Goal: Task Accomplishment & Management: Use online tool/utility

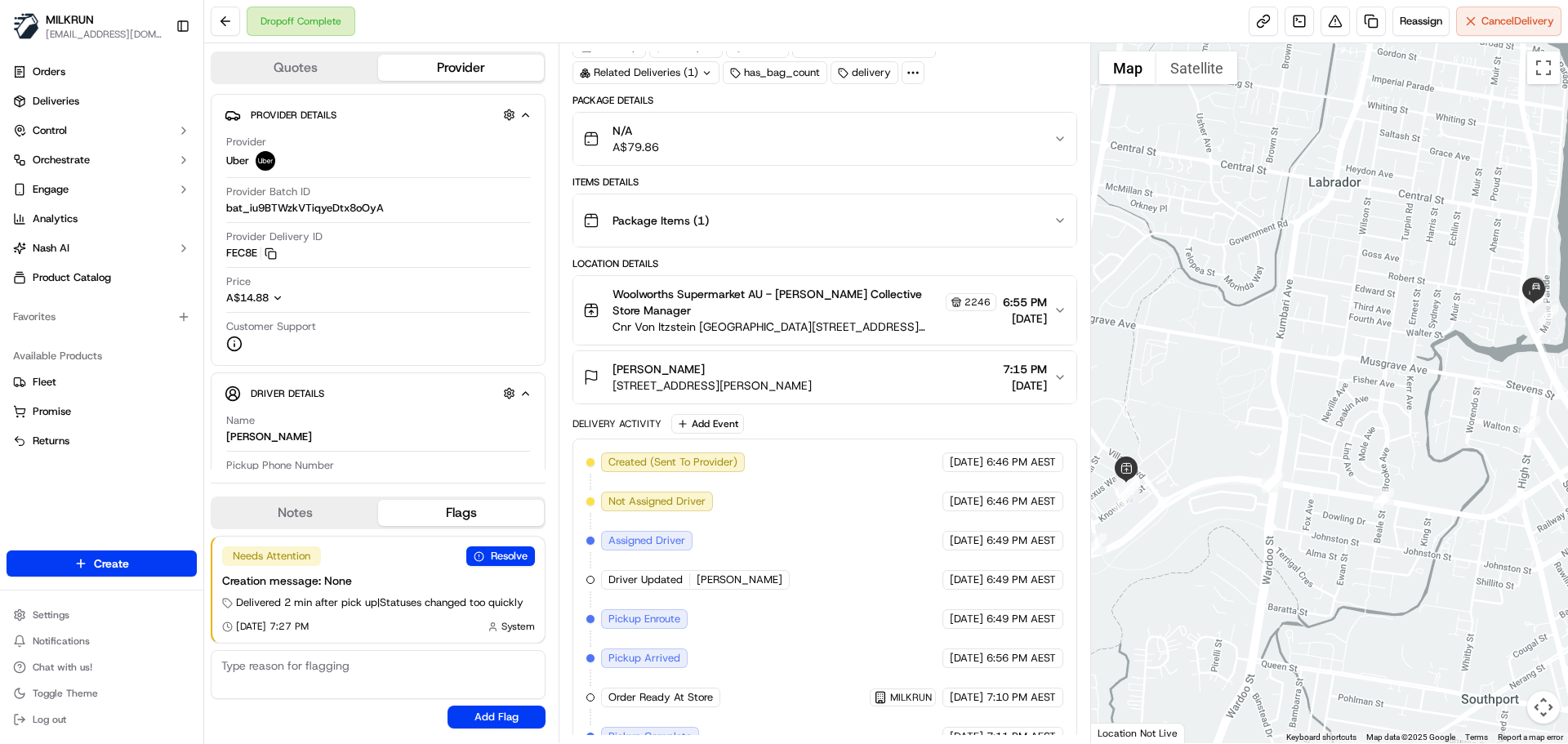
scroll to position [221, 0]
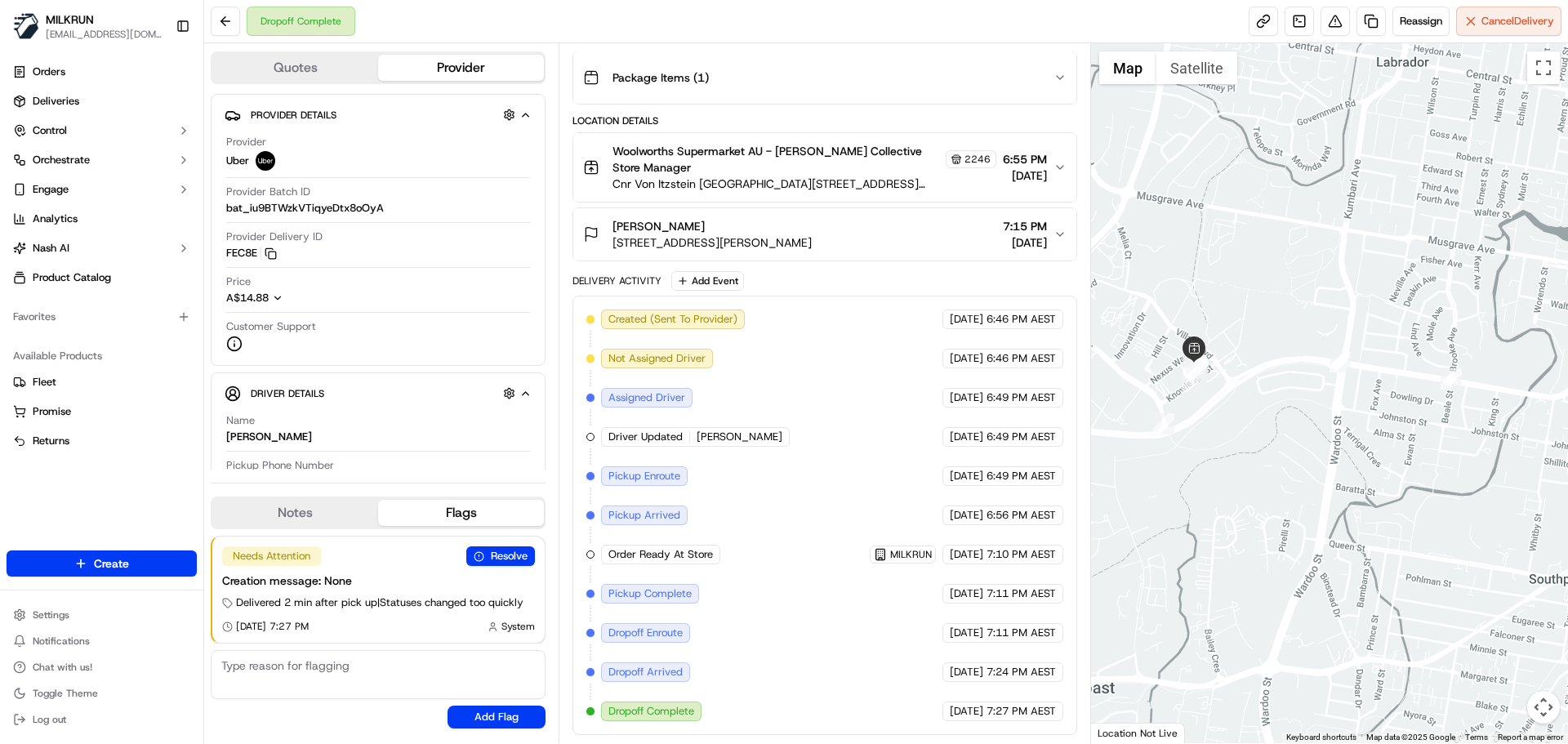
drag, startPoint x: 1196, startPoint y: 563, endPoint x: 1265, endPoint y: 438, distance: 142.8
click at [1265, 438] on div at bounding box center [1329, 393] width 477 height 700
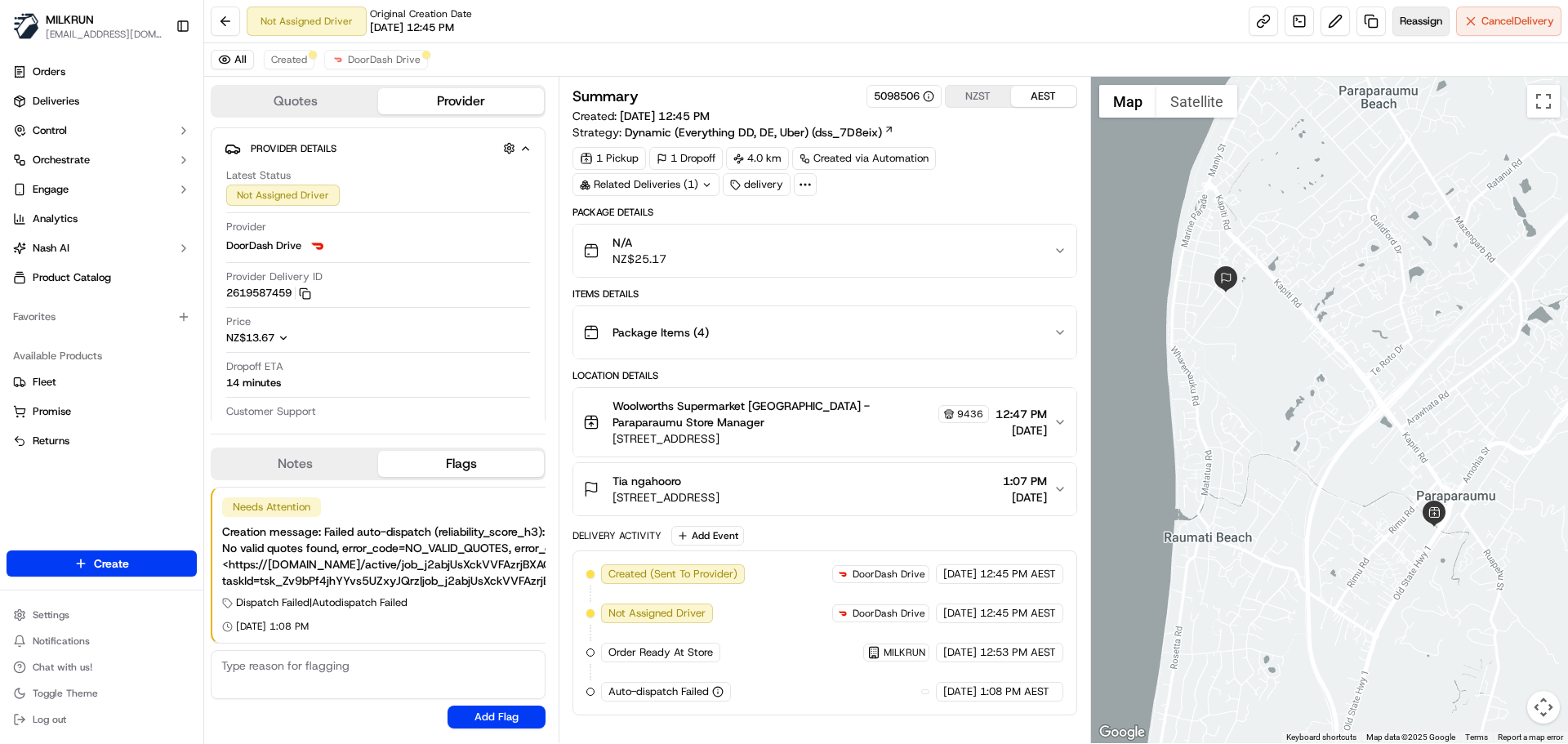
click at [1407, 19] on span "Reassign" at bounding box center [1421, 21] width 43 height 15
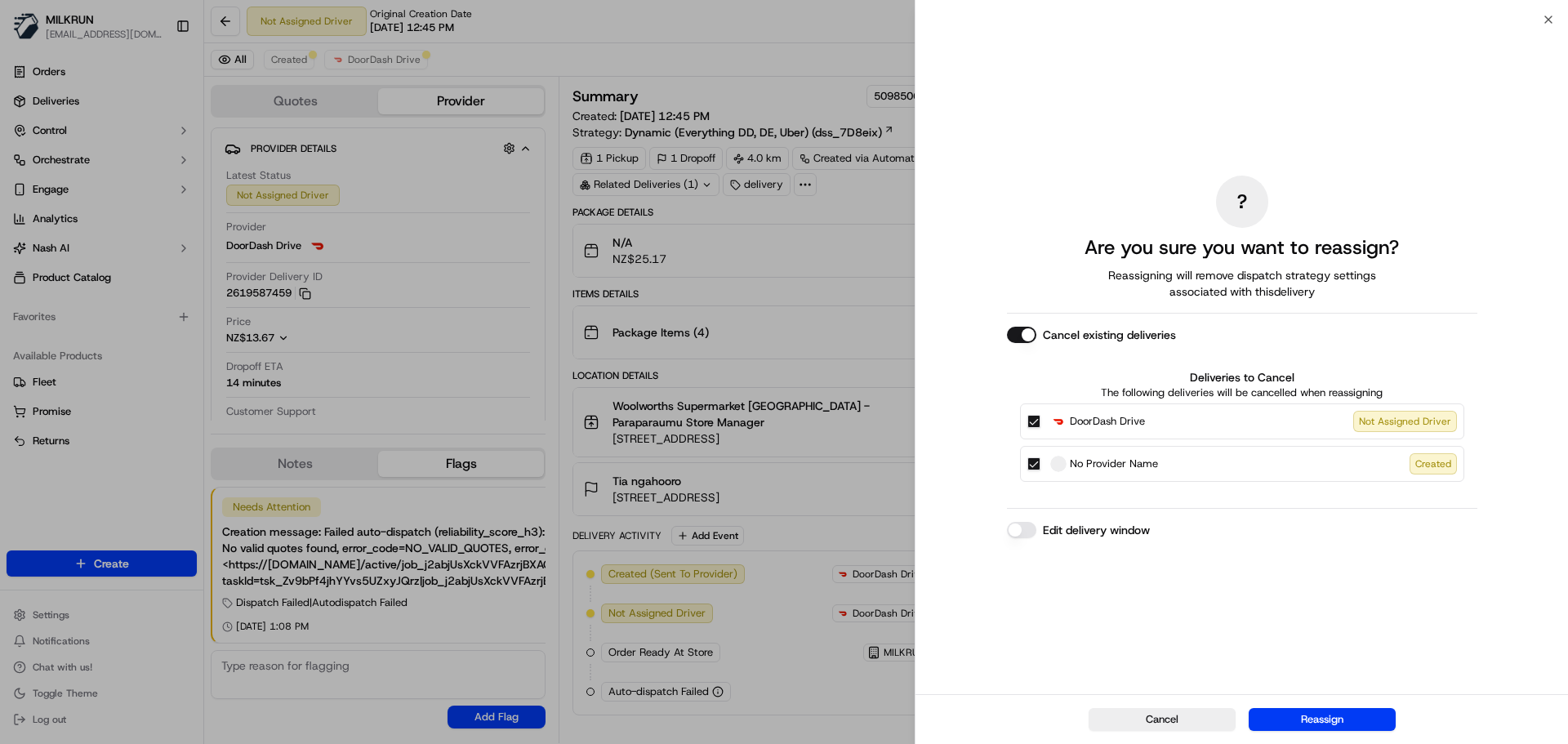
click at [1023, 535] on button "Edit delivery window" at bounding box center [1021, 530] width 30 height 17
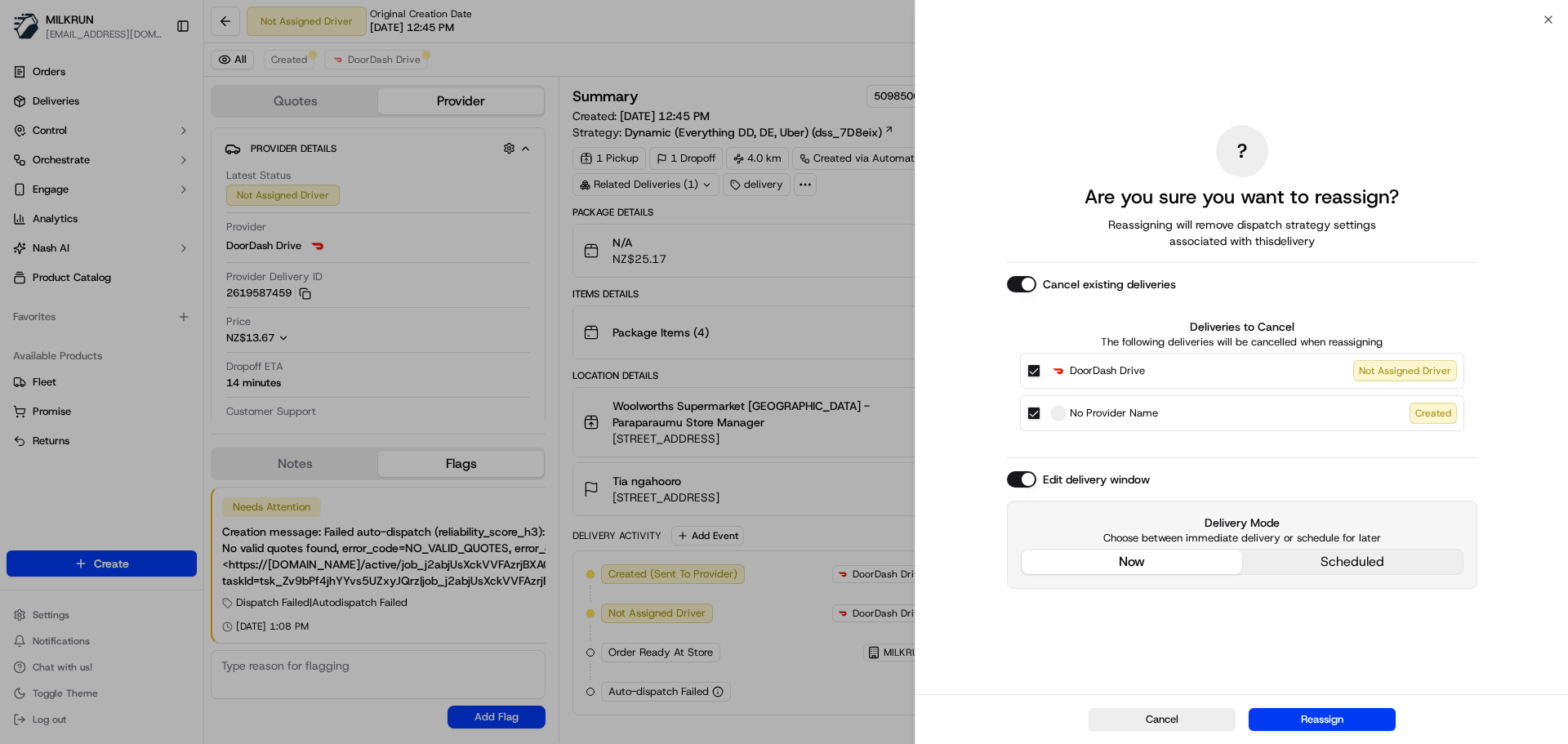
click at [1145, 453] on div "? Are you sure you want to reassign? Reassigning will remove dispatch strategy …" at bounding box center [1241, 357] width 470 height 668
click at [1352, 724] on button "Reassign" at bounding box center [1322, 719] width 147 height 23
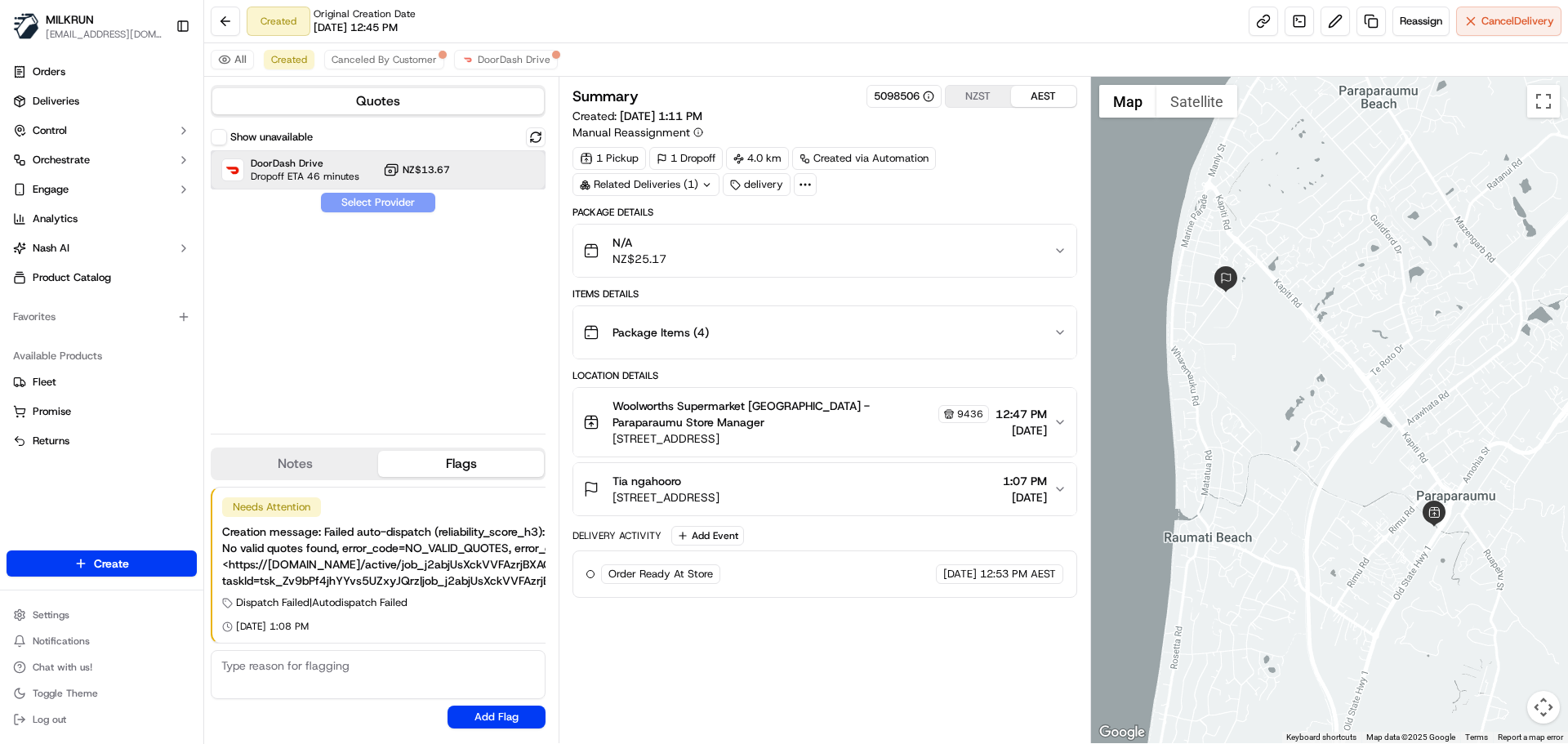
click at [478, 174] on div "DoorDash Drive Dropoff ETA 46 minutes NZ$13.67" at bounding box center [378, 169] width 335 height 39
click at [414, 208] on button "Assign Provider" at bounding box center [377, 202] width 116 height 19
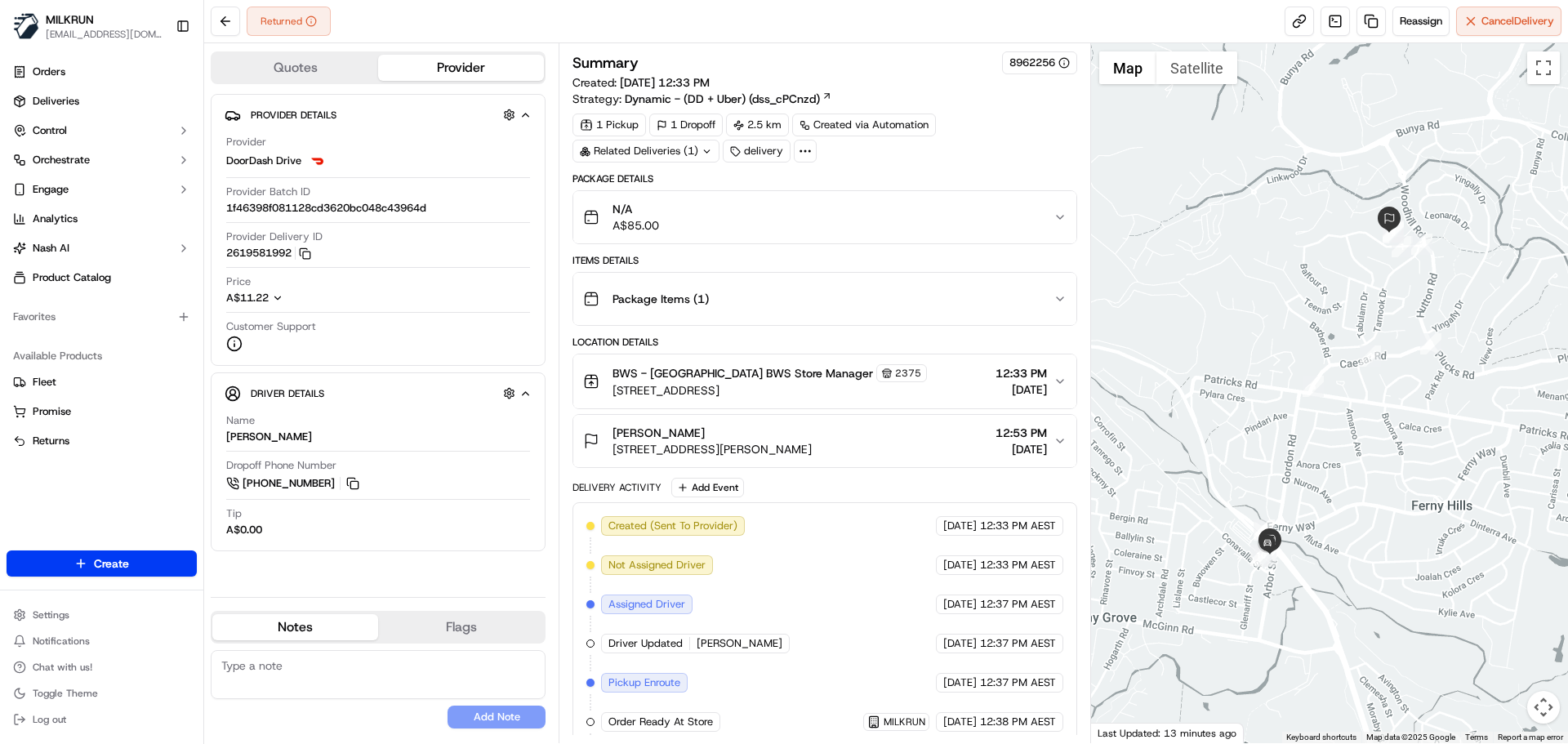
click at [1018, 440] on span "12:53 PM" at bounding box center [1021, 433] width 52 height 17
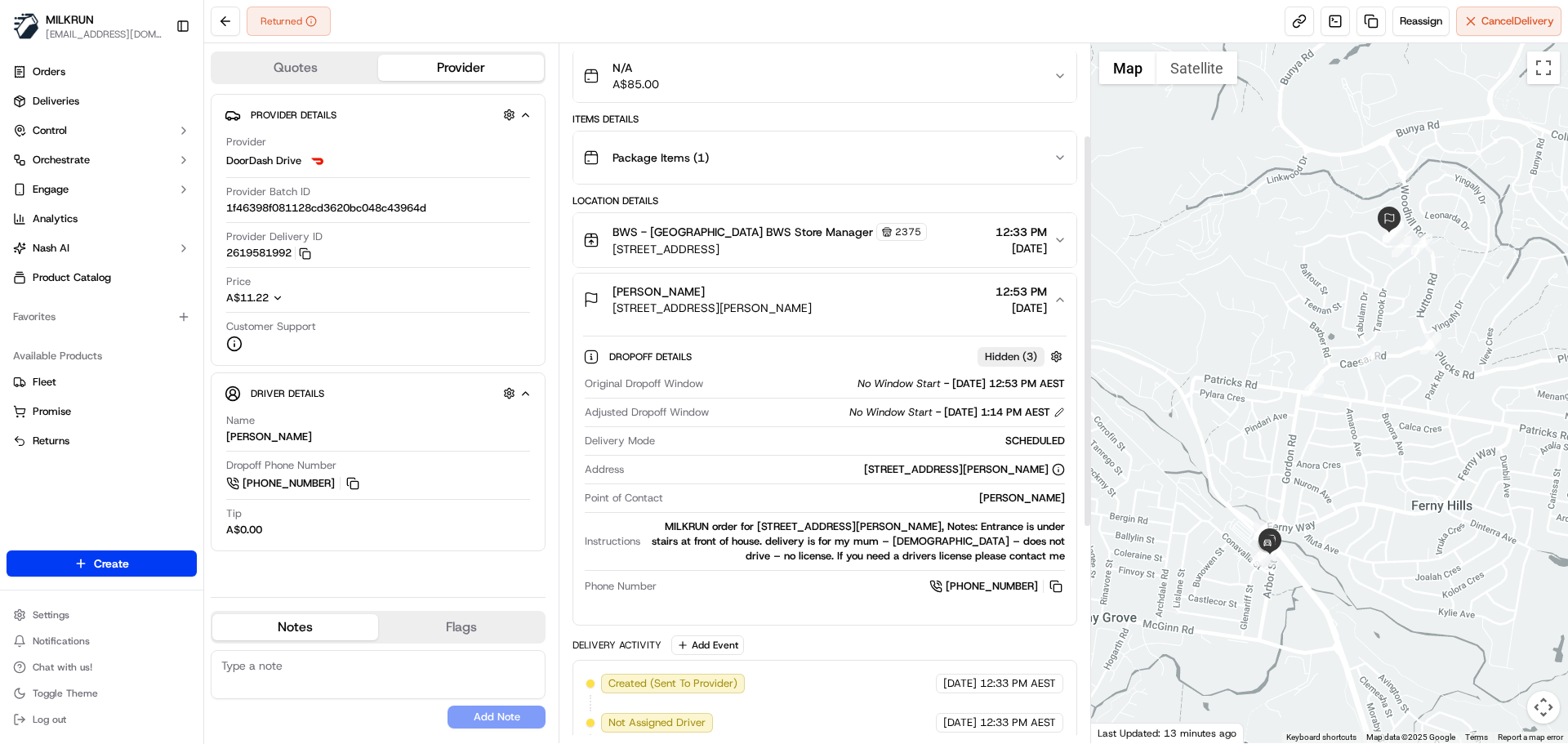
scroll to position [164, 0]
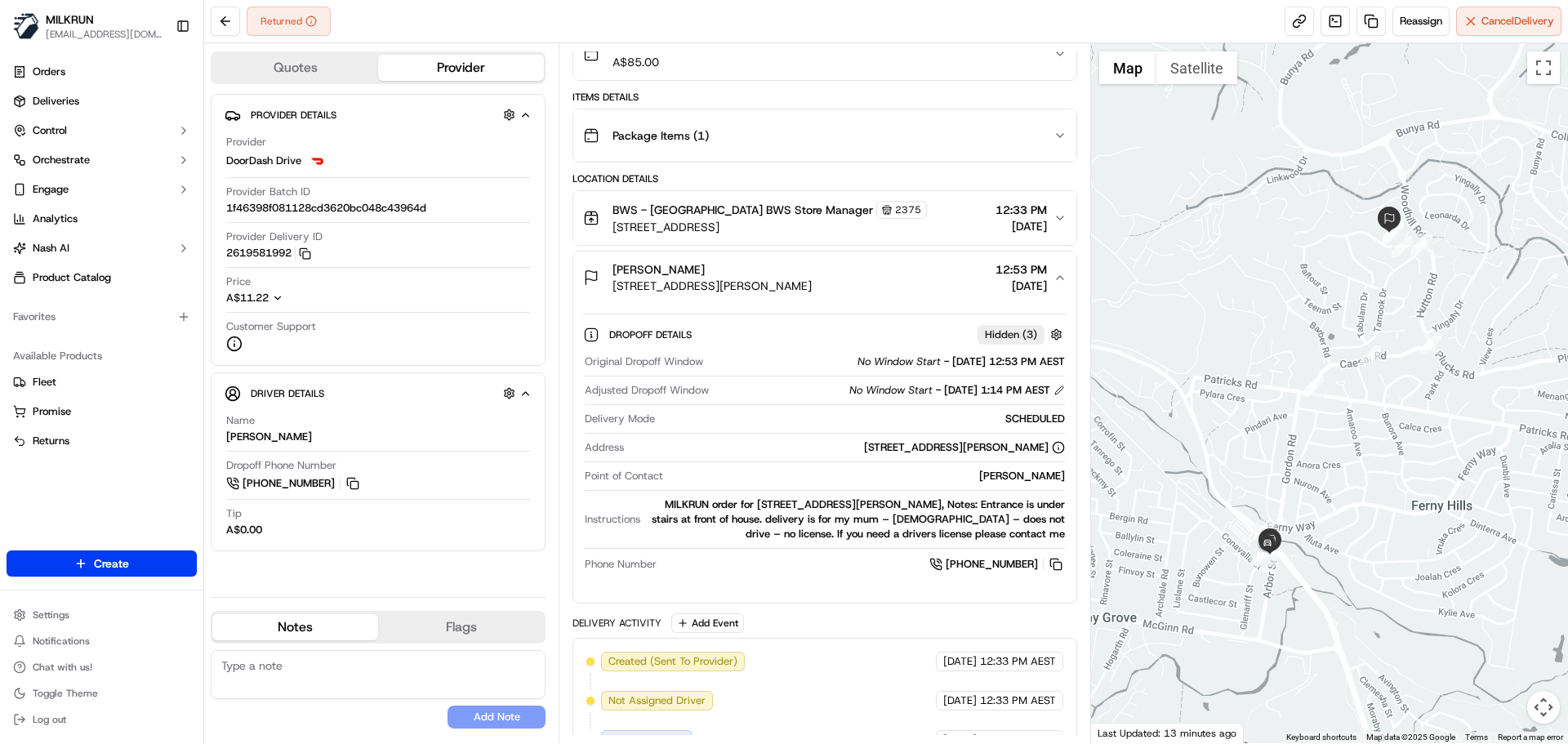
drag, startPoint x: 986, startPoint y: 476, endPoint x: 1068, endPoint y: 482, distance: 82.2
click at [1068, 482] on div "Dropoff Details Hidden ( 3 ) Original Dropoff Window No Window Start - 19/09/20…" at bounding box center [824, 446] width 502 height 286
copy div "[PERSON_NAME]"
click at [918, 293] on div "Tania Constable 15 Woodrow Ct, Ferny Hills, QLD 4055, AU 12:53 PM 19/09/2025" at bounding box center [818, 277] width 470 height 32
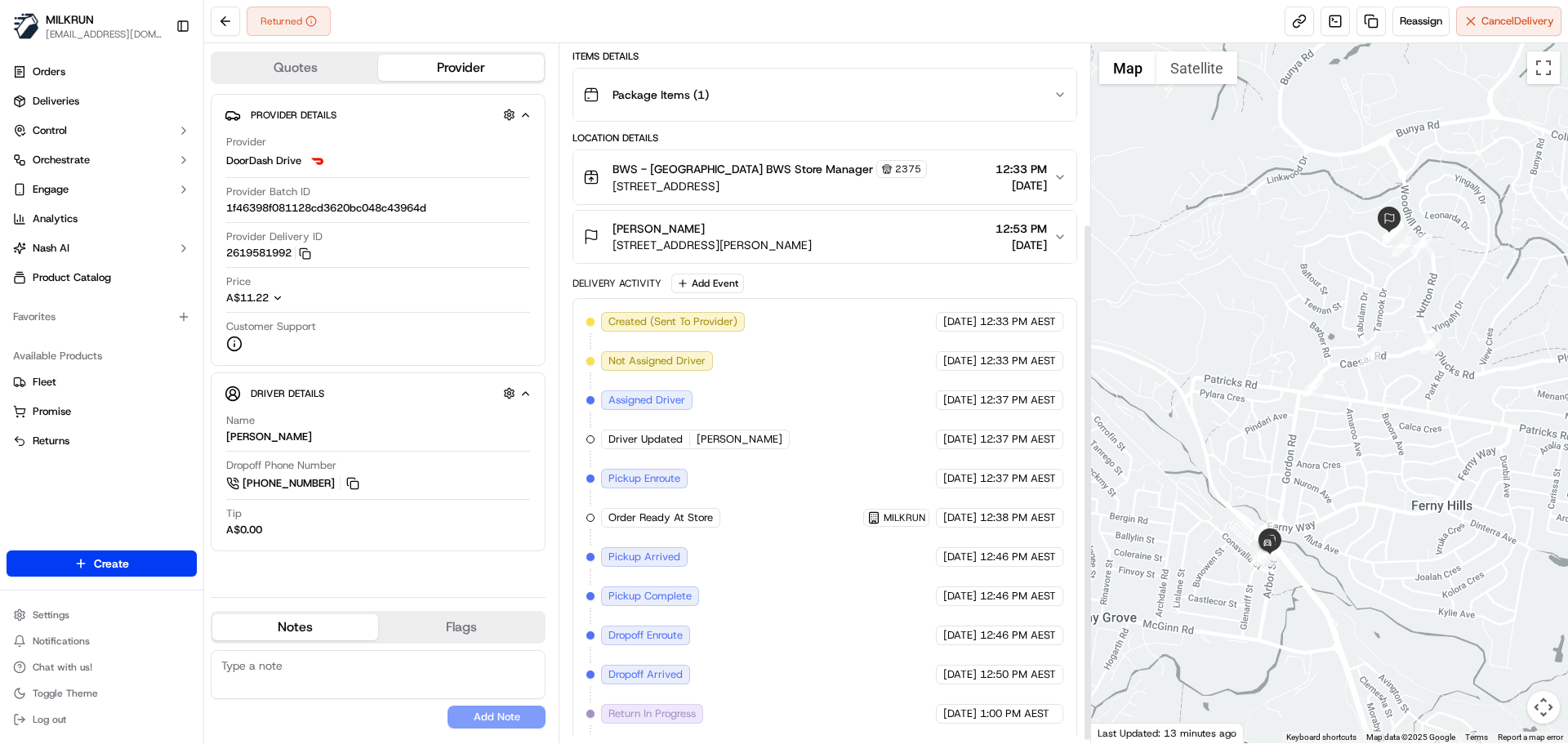
scroll to position [246, 0]
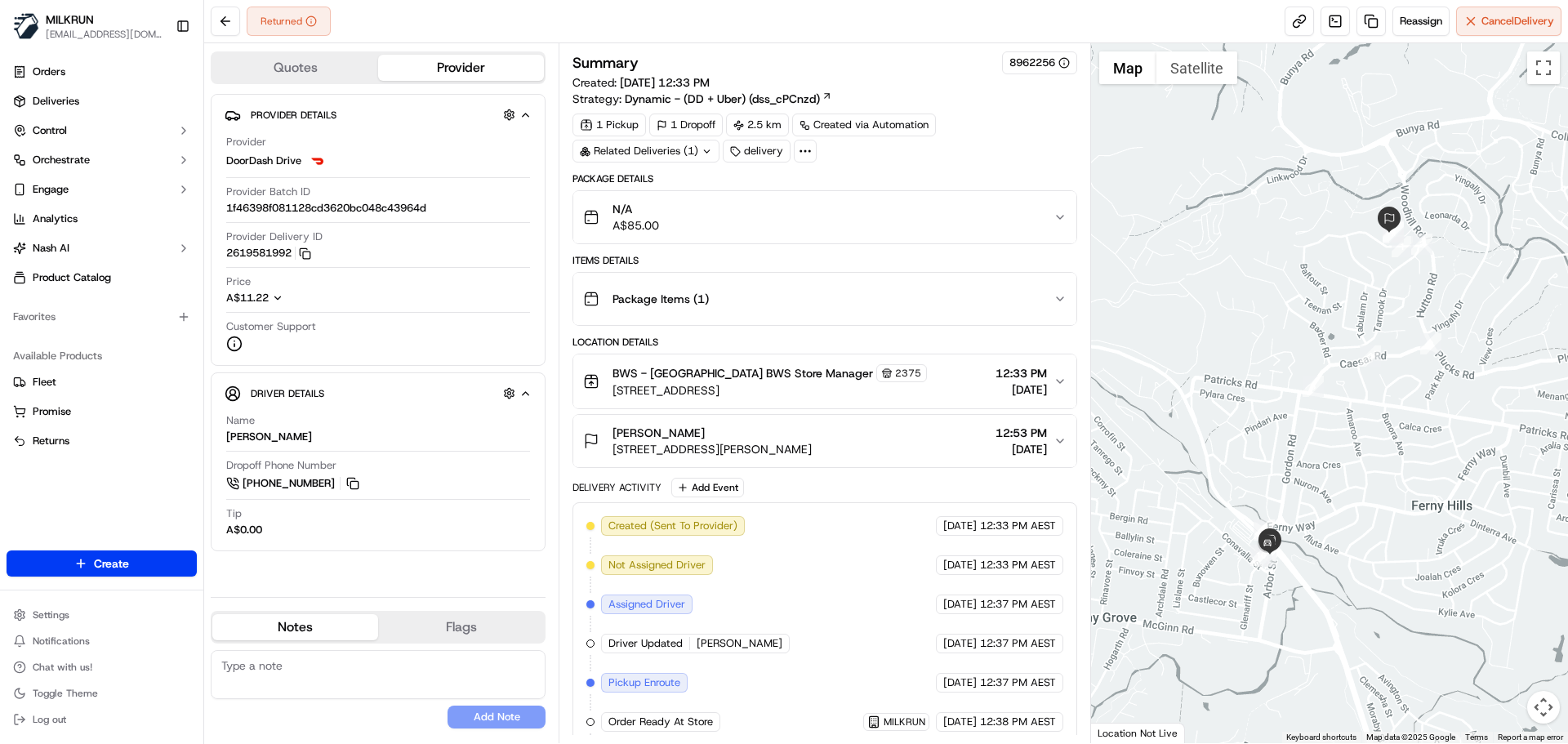
scroll to position [246, 0]
